Goal: Transaction & Acquisition: Book appointment/travel/reservation

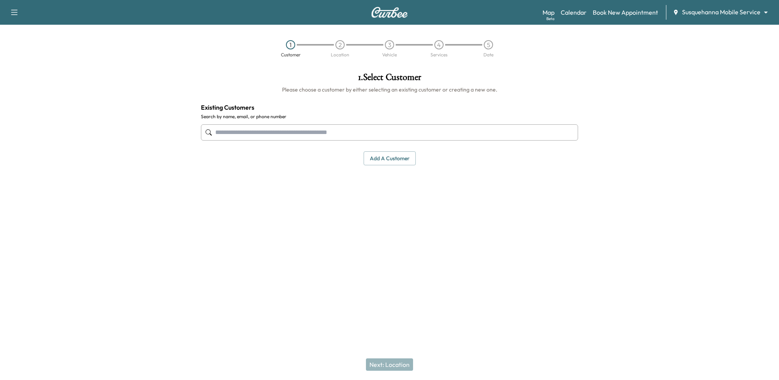
click at [699, 17] on div "Susquehanna Mobile Service ******** ​" at bounding box center [722, 12] width 100 height 9
click at [702, 10] on body "Support Log Out Map Beta Calendar Book New Appointment Susquehanna Mobile Servi…" at bounding box center [389, 190] width 779 height 380
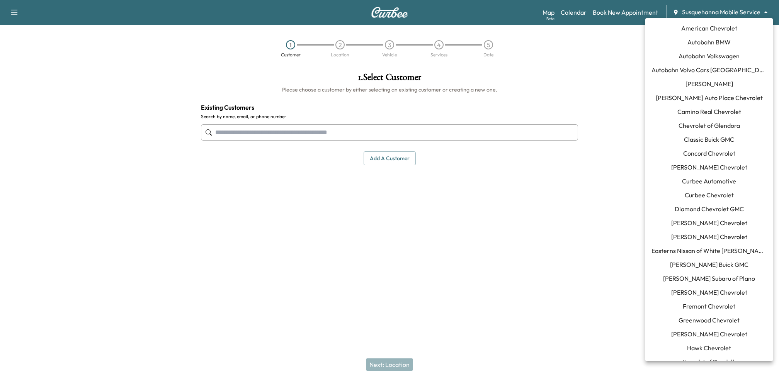
scroll to position [539, 0]
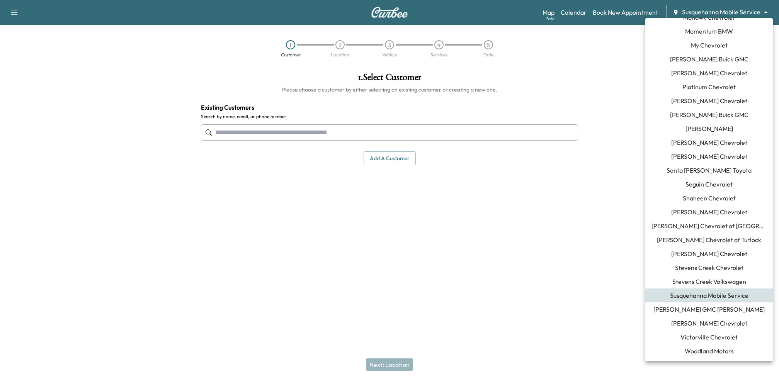
click at [701, 324] on span "[PERSON_NAME] Chevrolet" at bounding box center [709, 323] width 76 height 9
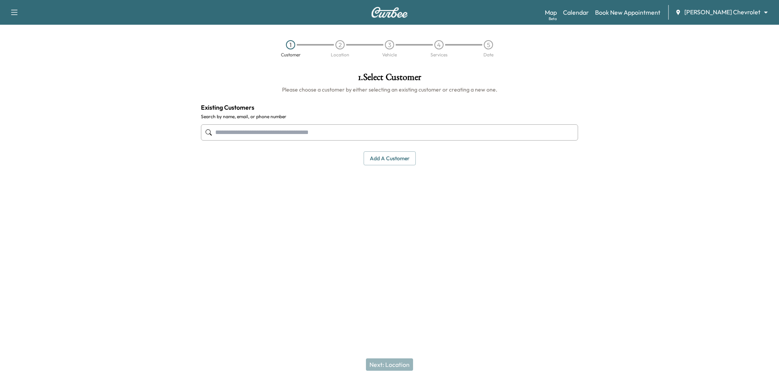
click at [310, 129] on input "text" at bounding box center [389, 132] width 377 height 16
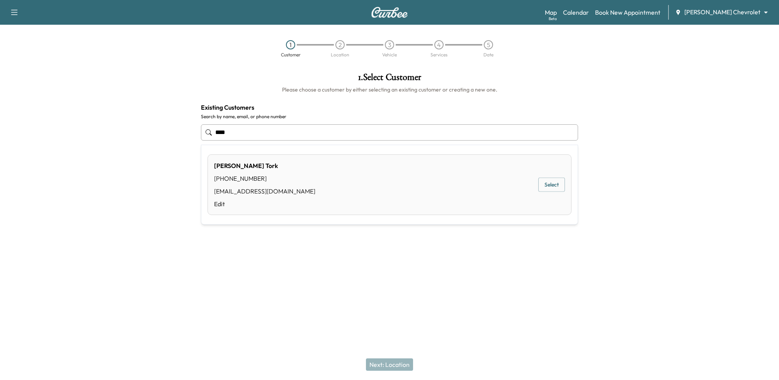
click at [562, 189] on button "Select" at bounding box center [551, 185] width 27 height 14
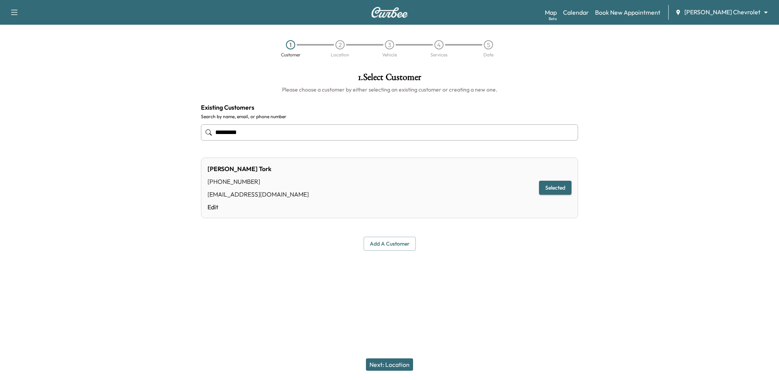
type input "*********"
click at [384, 366] on button "Next: Location" at bounding box center [389, 364] width 47 height 12
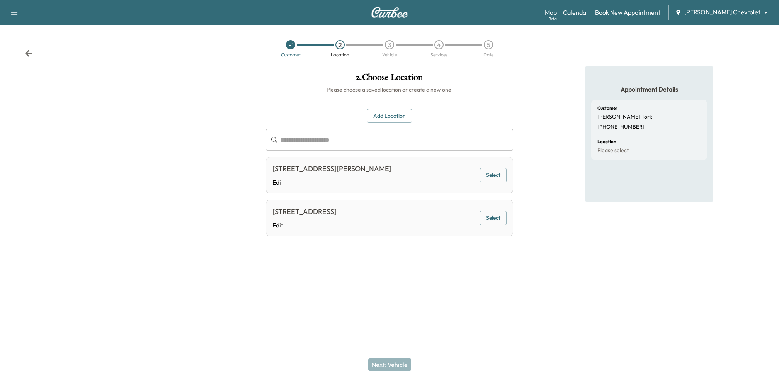
click at [491, 178] on button "Select" at bounding box center [493, 175] width 27 height 14
click at [394, 360] on button "Next: Vehicle" at bounding box center [389, 364] width 43 height 12
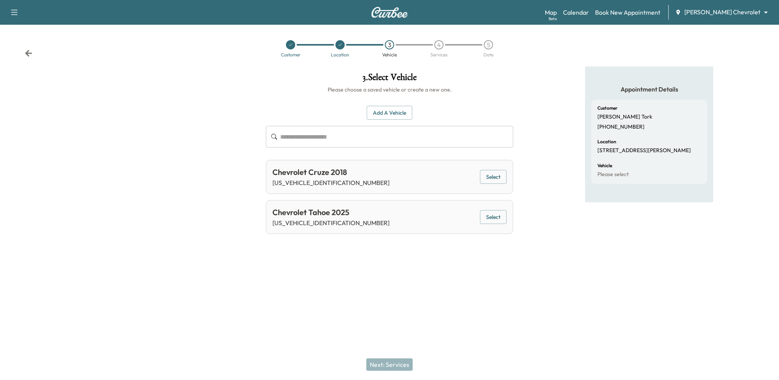
click at [491, 221] on button "Select" at bounding box center [493, 217] width 27 height 14
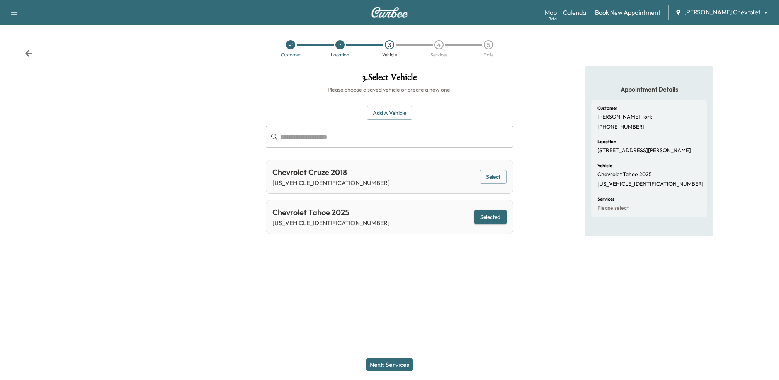
click at [388, 365] on button "Next: Services" at bounding box center [389, 364] width 46 height 12
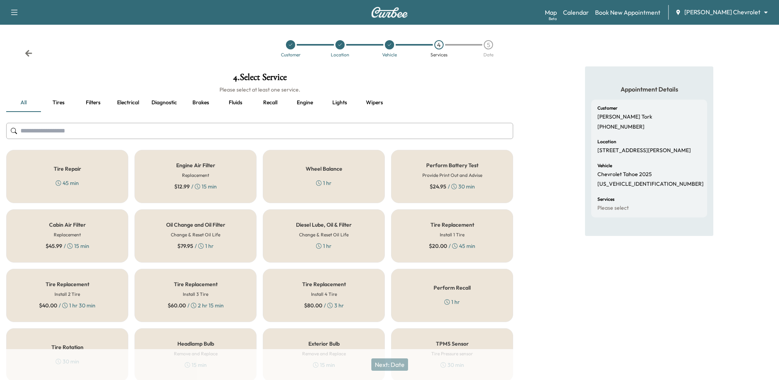
scroll to position [83, 0]
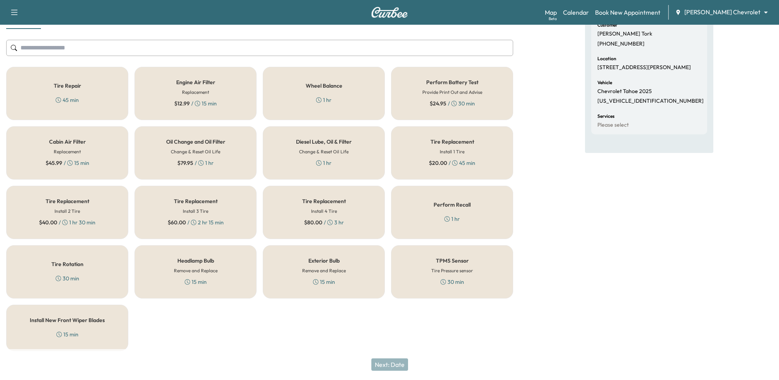
click at [194, 153] on h6 "Change & Reset Oil Life" at bounding box center [195, 151] width 49 height 7
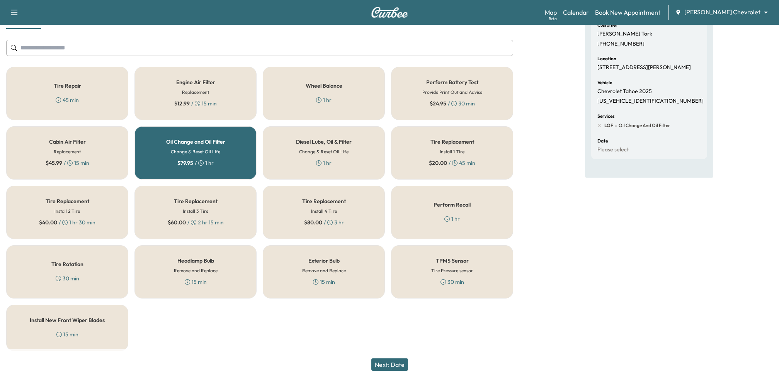
click at [391, 366] on button "Next: Date" at bounding box center [389, 364] width 37 height 12
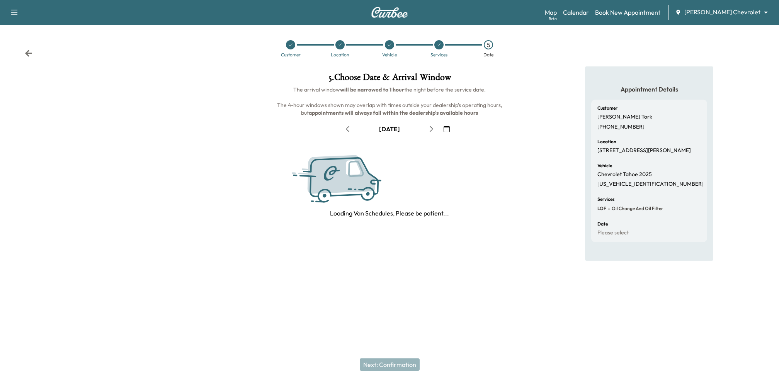
scroll to position [0, 0]
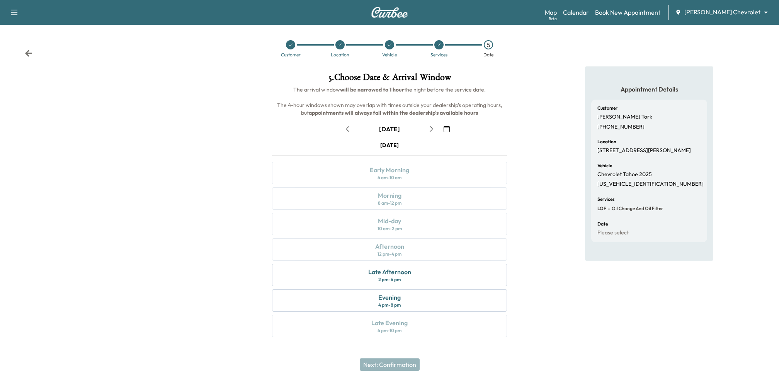
click at [431, 131] on icon "button" at bounding box center [431, 129] width 6 height 6
click at [347, 126] on icon "button" at bounding box center [348, 129] width 6 height 6
click at [430, 130] on icon "button" at bounding box center [431, 129] width 6 height 6
click at [22, 53] on div "Customer Location Vehicle Services 5 Date" at bounding box center [389, 49] width 779 height 36
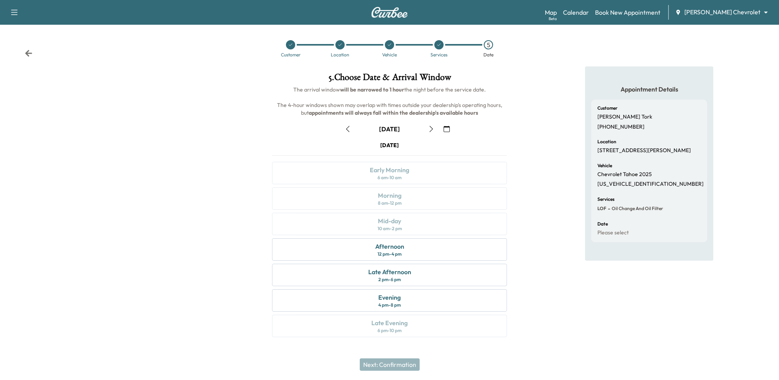
click at [28, 53] on icon at bounding box center [28, 53] width 7 height 7
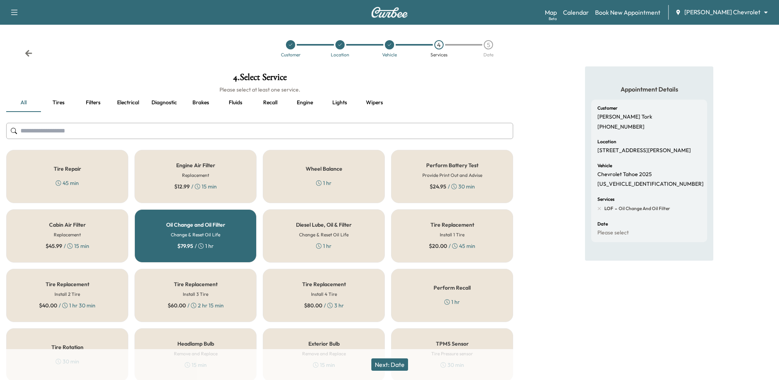
click at [28, 53] on icon at bounding box center [28, 53] width 7 height 7
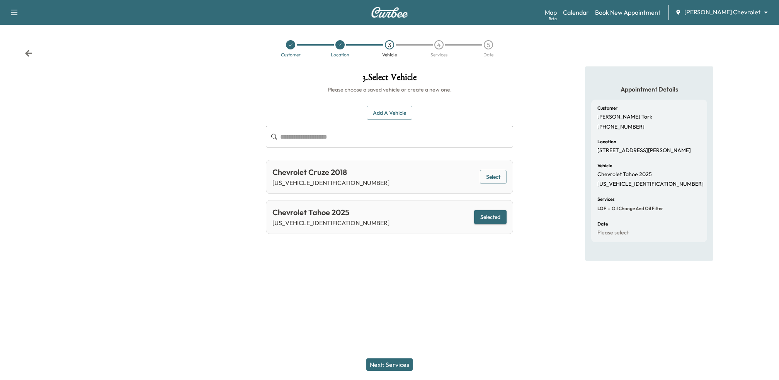
click at [28, 53] on icon at bounding box center [28, 53] width 7 height 7
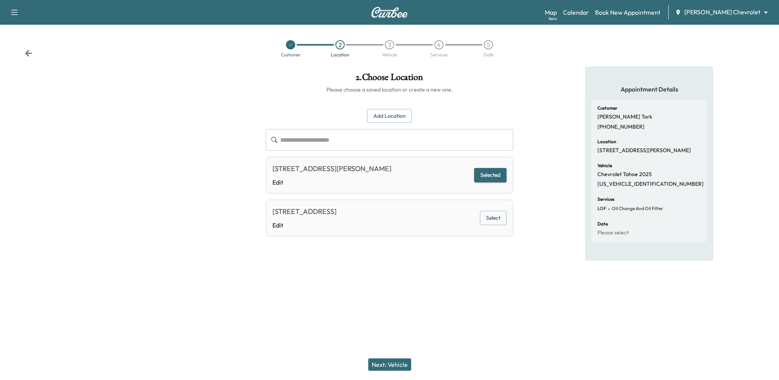
click at [392, 361] on button "Next: Vehicle" at bounding box center [389, 364] width 43 height 12
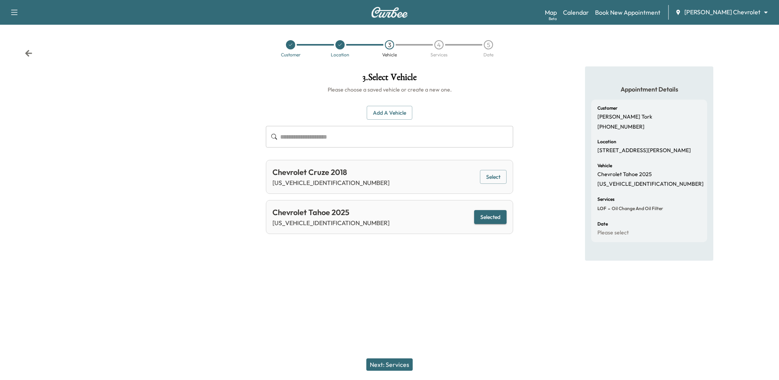
click at [392, 361] on button "Next: Services" at bounding box center [389, 364] width 46 height 12
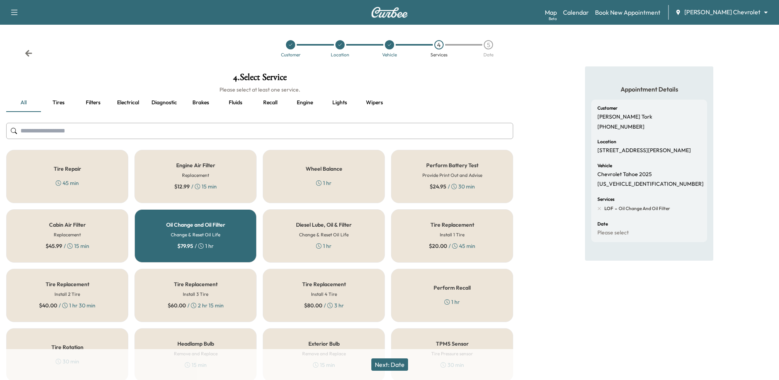
scroll to position [83, 0]
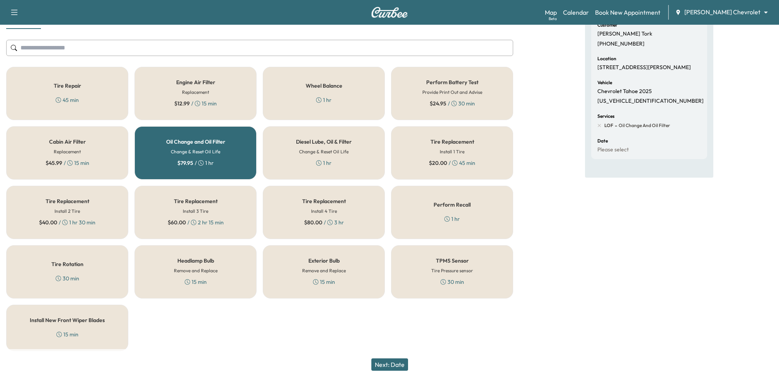
click at [396, 365] on button "Next: Date" at bounding box center [389, 364] width 37 height 12
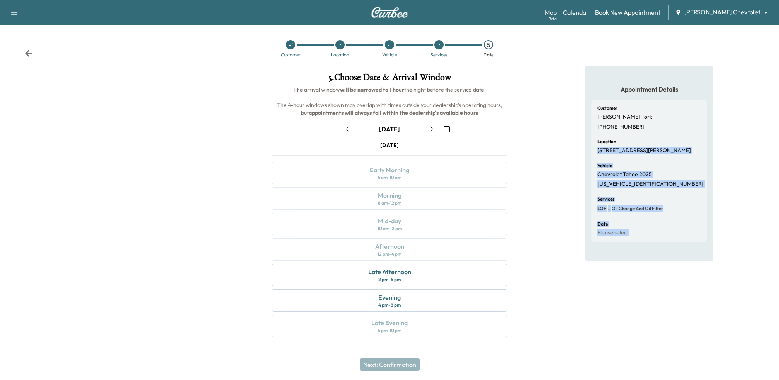
drag, startPoint x: 597, startPoint y: 151, endPoint x: 738, endPoint y: 151, distance: 141.4
click at [738, 151] on div "Appointment Details Customer Amir Tork (949) 207-8996 Location 7625 Doering Dr,…" at bounding box center [649, 206] width 260 height 280
click at [664, 148] on p "7625 Doering Dr, Florence, KY 41042, USA" at bounding box center [643, 150] width 93 height 7
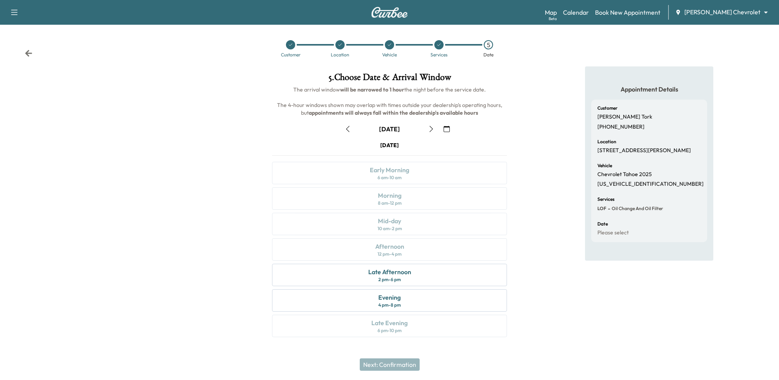
drag, startPoint x: 598, startPoint y: 151, endPoint x: 698, endPoint y: 151, distance: 99.6
click at [698, 151] on div "Location 7625 Doering Dr, Florence, KY 41042, USA" at bounding box center [649, 146] width 104 height 15
copy p "7625 Doering Dr, Florence, KY 41042, USA"
click at [589, 15] on link "Calendar" at bounding box center [576, 12] width 26 height 9
click at [27, 54] on icon at bounding box center [28, 53] width 7 height 7
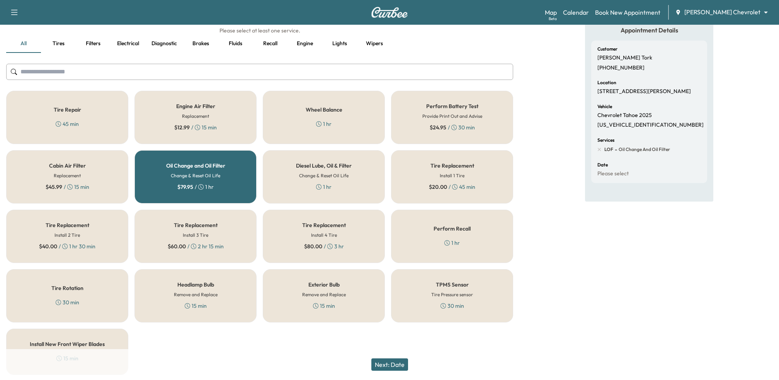
scroll to position [83, 0]
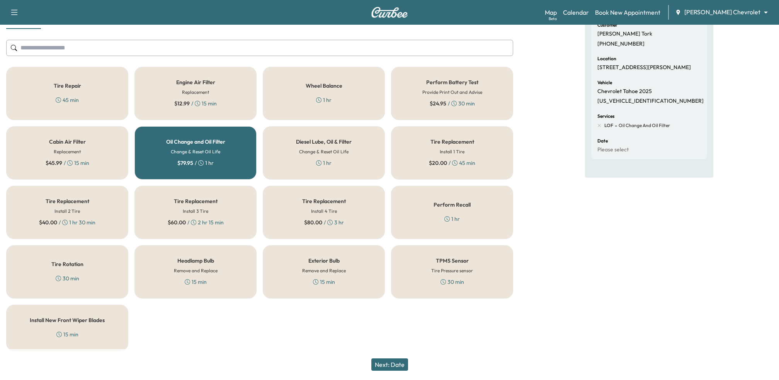
click at [104, 278] on div "Tire Rotation 30 min" at bounding box center [67, 271] width 122 height 53
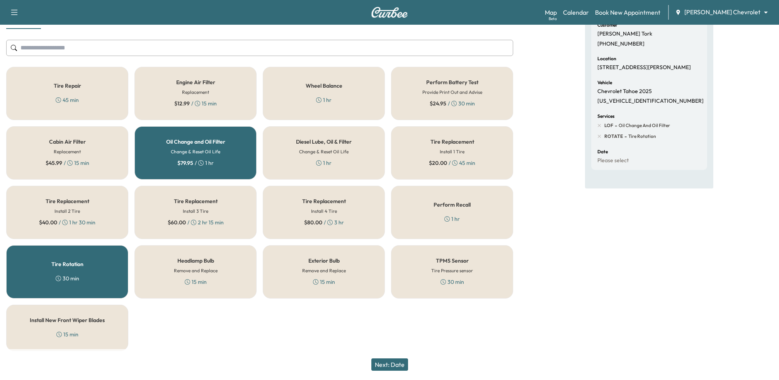
scroll to position [0, 0]
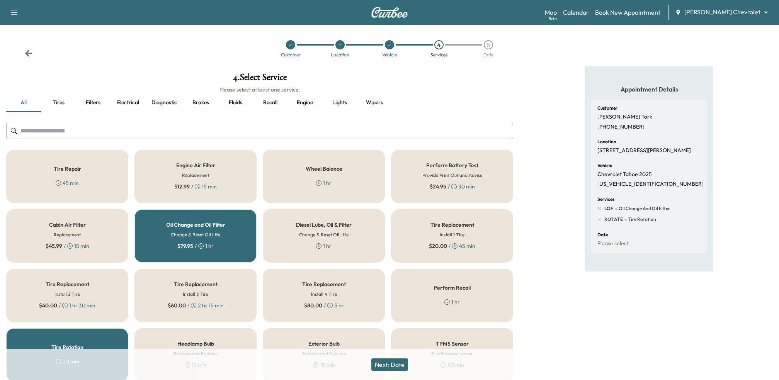
click at [539, 219] on div "Appointment Details Customer Amir Tork (949) 207-8996 Location 7625 Doering Dr,…" at bounding box center [649, 253] width 260 height 374
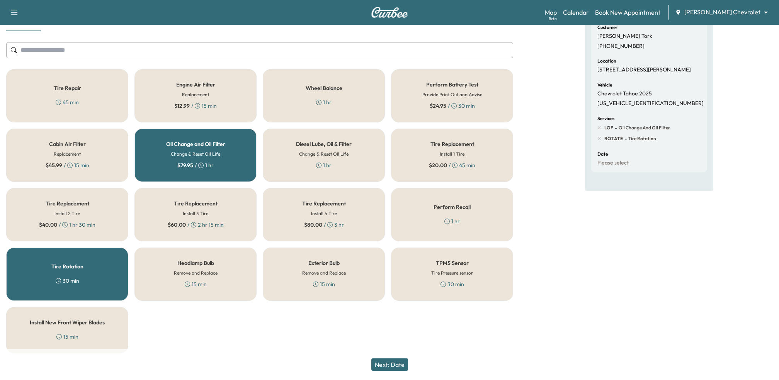
scroll to position [83, 0]
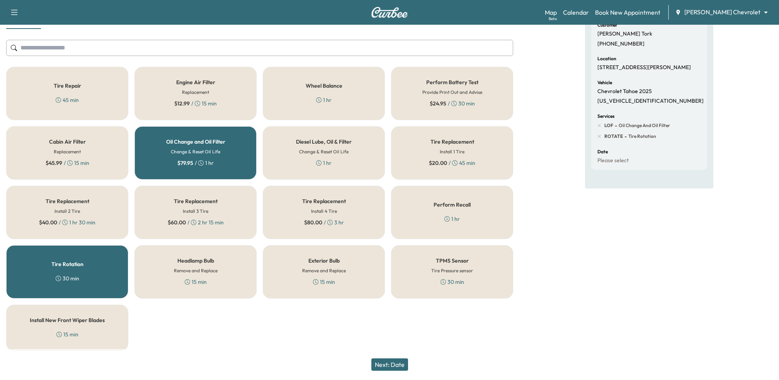
click at [380, 368] on button "Next: Date" at bounding box center [389, 364] width 37 height 12
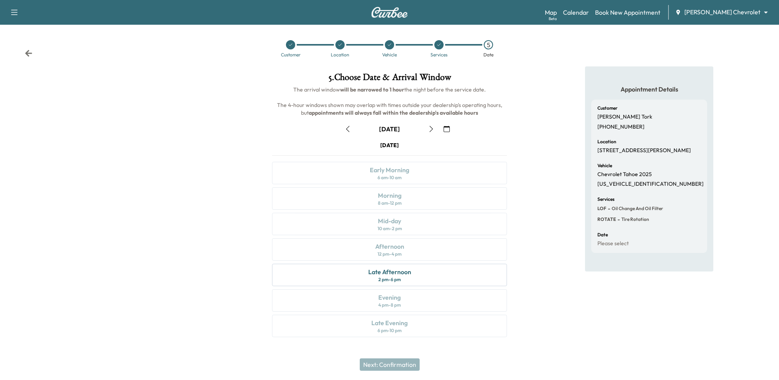
click at [346, 127] on icon "button" at bounding box center [348, 129] width 6 height 6
drag, startPoint x: 598, startPoint y: 149, endPoint x: 696, endPoint y: 152, distance: 98.1
click at [691, 152] on p "7625 Doering Dr, Florence, KY 41042, USA" at bounding box center [643, 150] width 93 height 7
click at [339, 46] on icon at bounding box center [340, 44] width 5 height 5
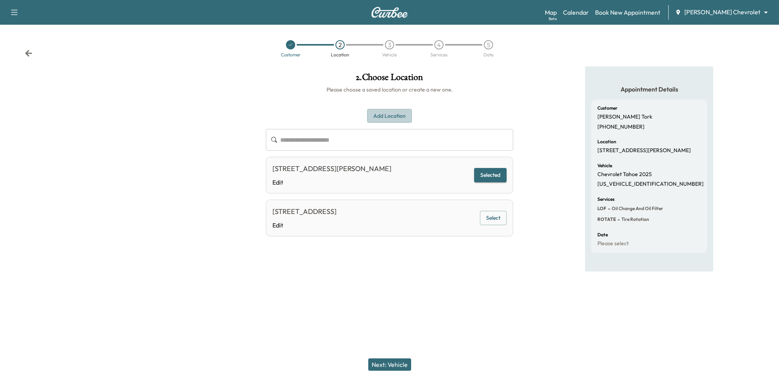
click at [384, 115] on button "Add Location" at bounding box center [389, 116] width 45 height 14
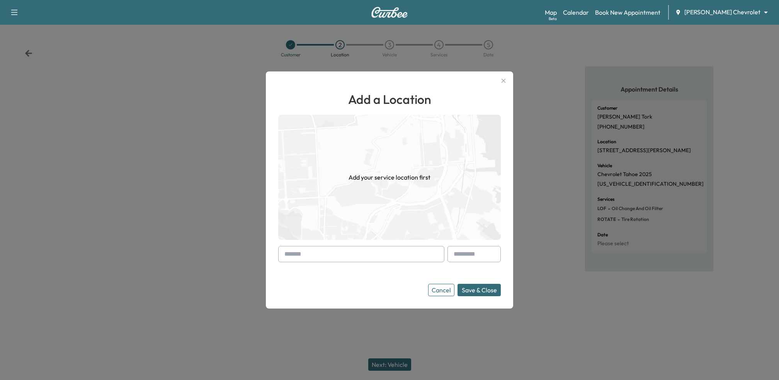
click at [343, 251] on input "text" at bounding box center [361, 254] width 166 height 16
paste input "**********"
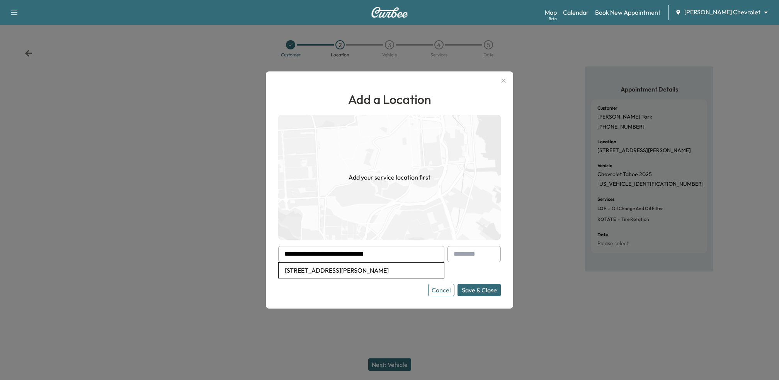
click at [343, 268] on li "258 Probasco St, Greendale, IN 47025, USA" at bounding box center [360, 270] width 165 height 15
type input "**********"
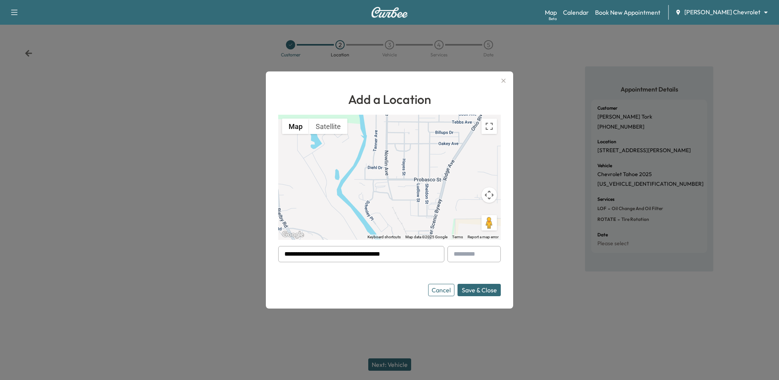
click at [476, 292] on button "Save & Close" at bounding box center [478, 290] width 43 height 12
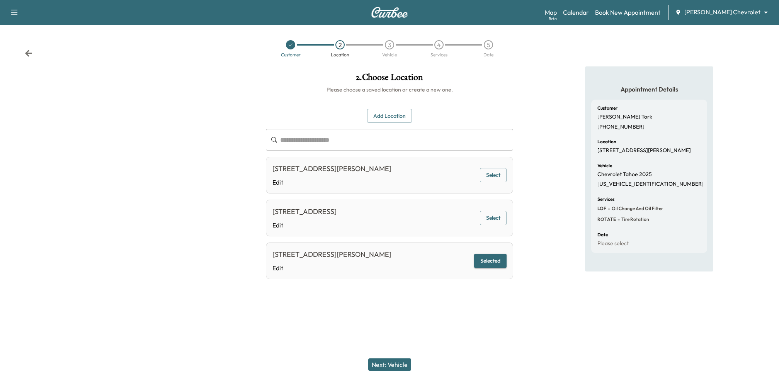
click at [390, 363] on button "Next: Vehicle" at bounding box center [389, 364] width 43 height 12
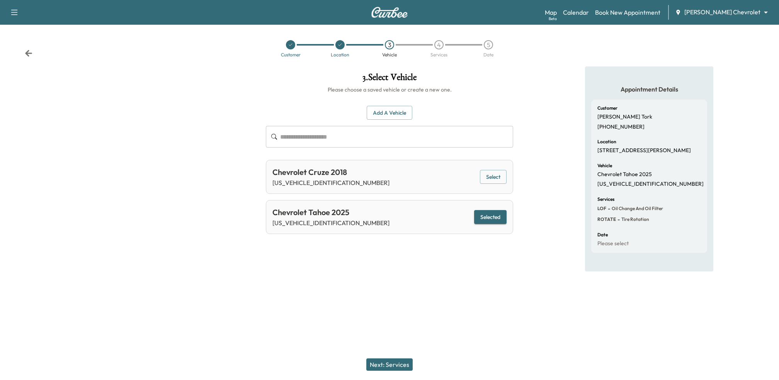
click at [383, 364] on button "Next: Services" at bounding box center [389, 364] width 46 height 12
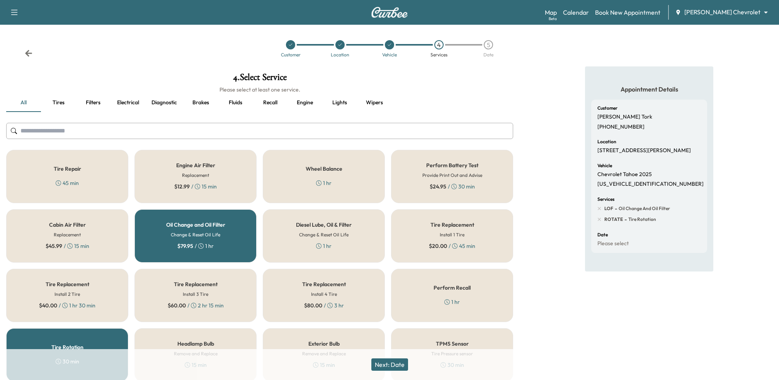
scroll to position [83, 0]
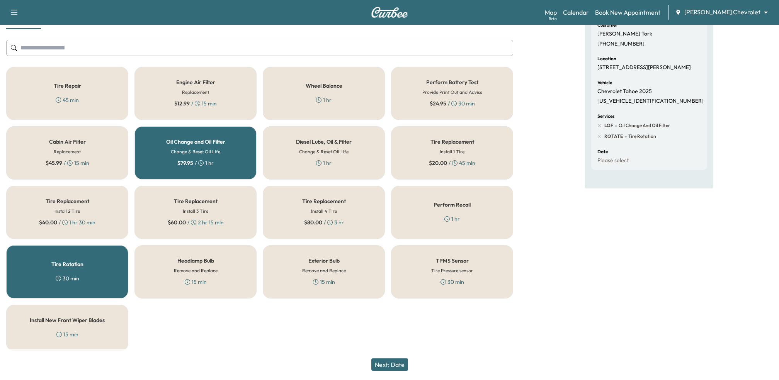
click at [385, 363] on button "Next: Date" at bounding box center [389, 364] width 37 height 12
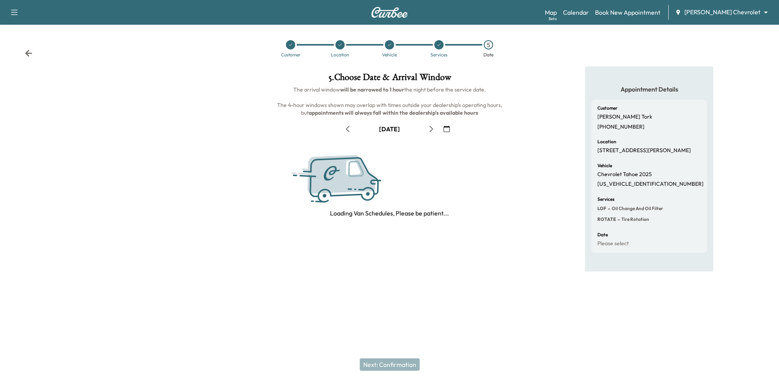
scroll to position [0, 0]
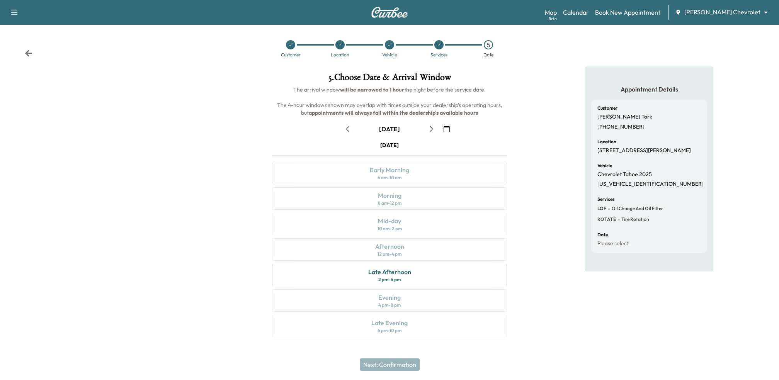
click at [348, 127] on icon "button" at bounding box center [347, 129] width 3 height 6
click at [297, 277] on div "Late Afternoon 2 pm - 6 pm" at bounding box center [389, 275] width 235 height 22
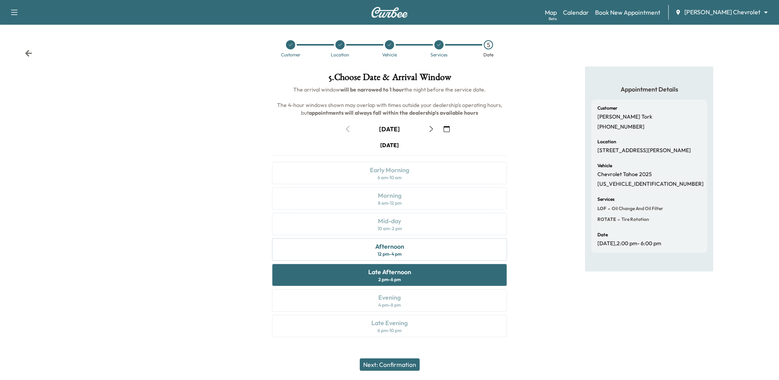
drag, startPoint x: 373, startPoint y: 129, endPoint x: 417, endPoint y: 147, distance: 47.1
click at [417, 147] on div "September 2 September 2025 S M T W T F S 31 1 2 3 4 5 6 7 8 9 10 11 12 13 14 15…" at bounding box center [389, 229] width 247 height 224
click at [417, 147] on div "Tuesday September 2" at bounding box center [389, 145] width 235 height 8
click at [389, 365] on button "Next: Confirmation" at bounding box center [390, 364] width 60 height 12
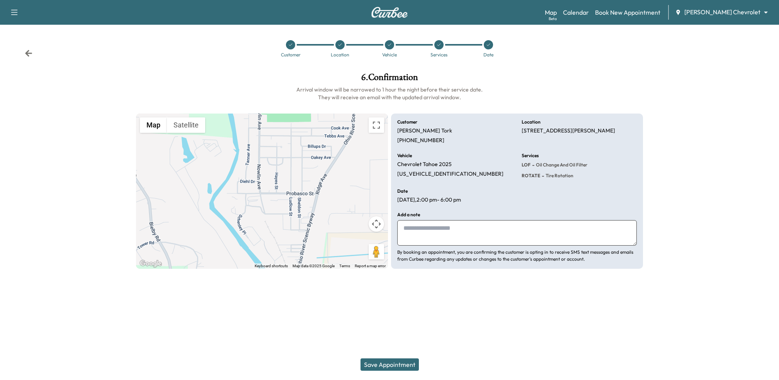
click at [368, 366] on button "Save Appointment" at bounding box center [389, 364] width 58 height 12
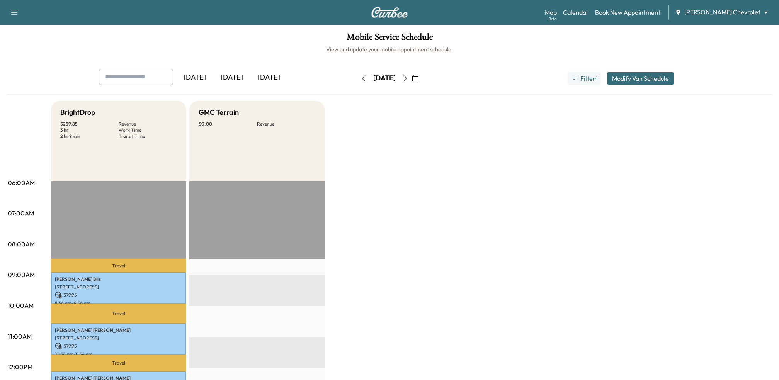
click at [408, 76] on icon "button" at bounding box center [405, 78] width 6 height 6
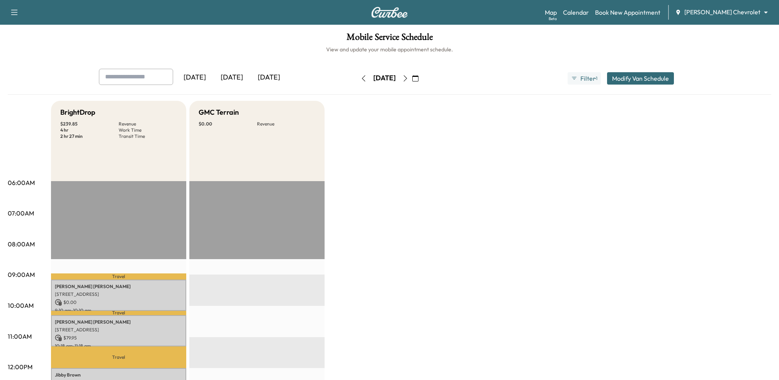
click at [362, 76] on icon "button" at bounding box center [363, 78] width 3 height 6
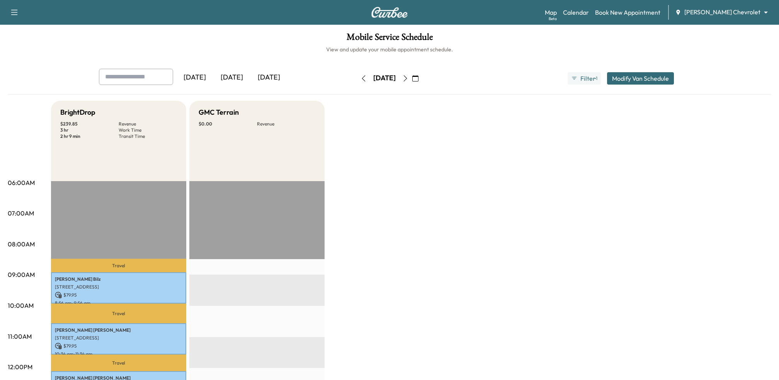
click at [408, 76] on icon "button" at bounding box center [405, 78] width 6 height 6
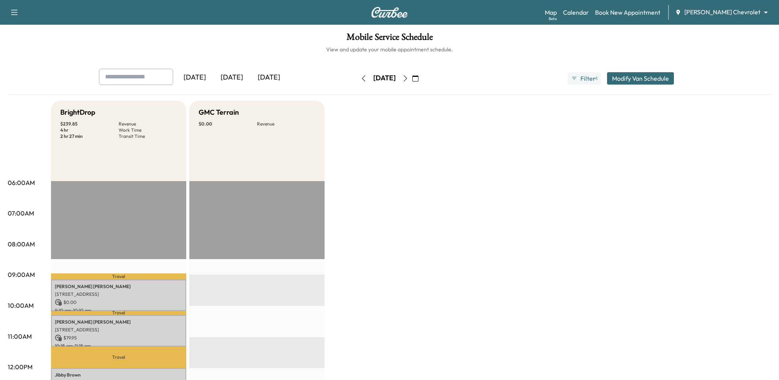
click at [408, 77] on icon "button" at bounding box center [405, 78] width 6 height 6
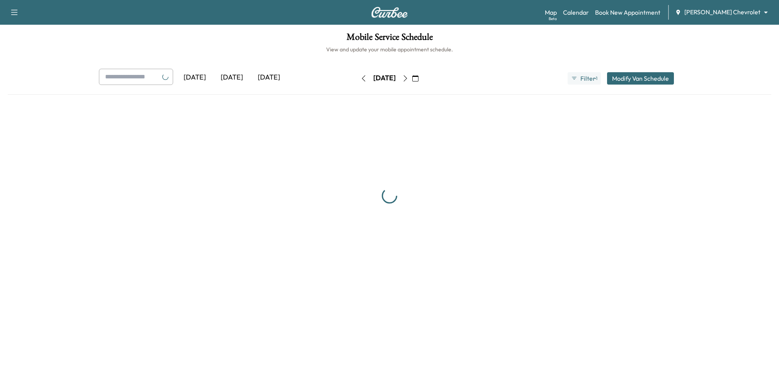
click at [408, 77] on icon "button" at bounding box center [405, 78] width 6 height 6
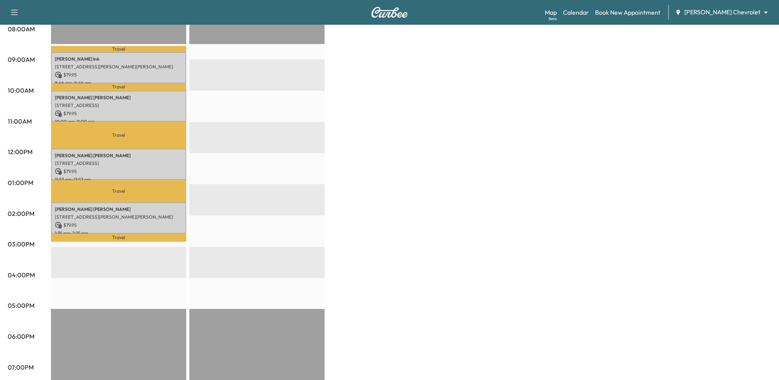
scroll to position [226, 0]
